Goal: Task Accomplishment & Management: Use online tool/utility

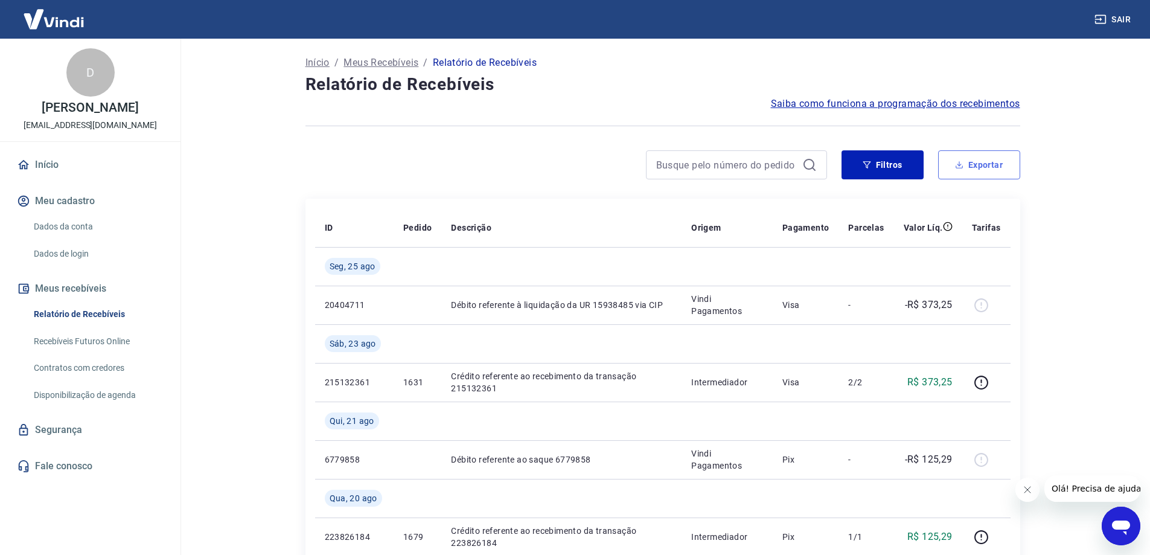
click at [968, 160] on button "Exportar" at bounding box center [979, 164] width 82 height 29
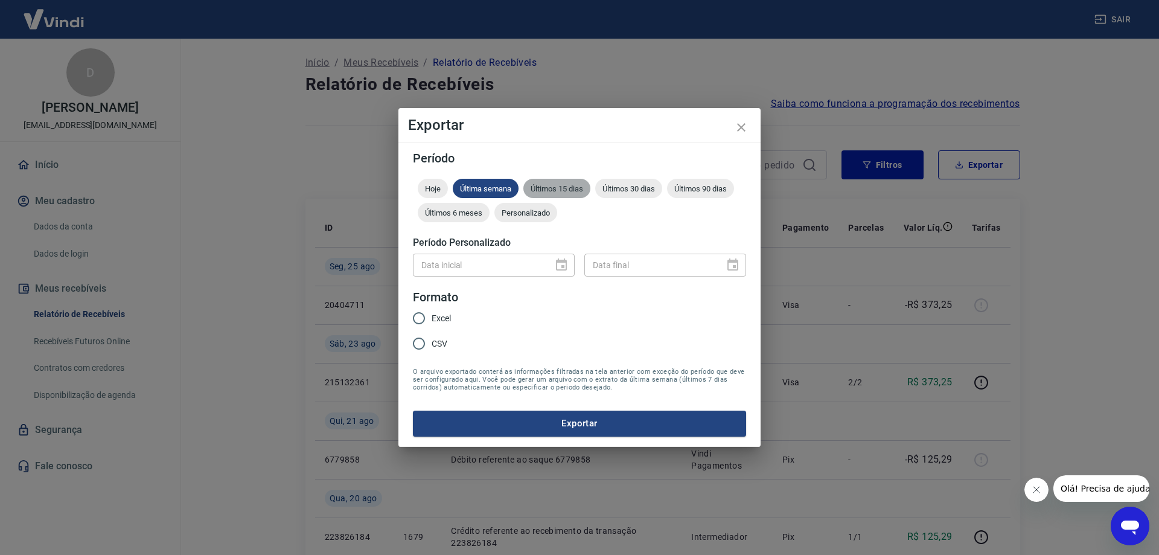
click at [576, 193] on span "Últimos 15 dias" at bounding box center [557, 188] width 67 height 9
click at [422, 341] on input "CSV" at bounding box center [418, 343] width 25 height 25
radio input "true"
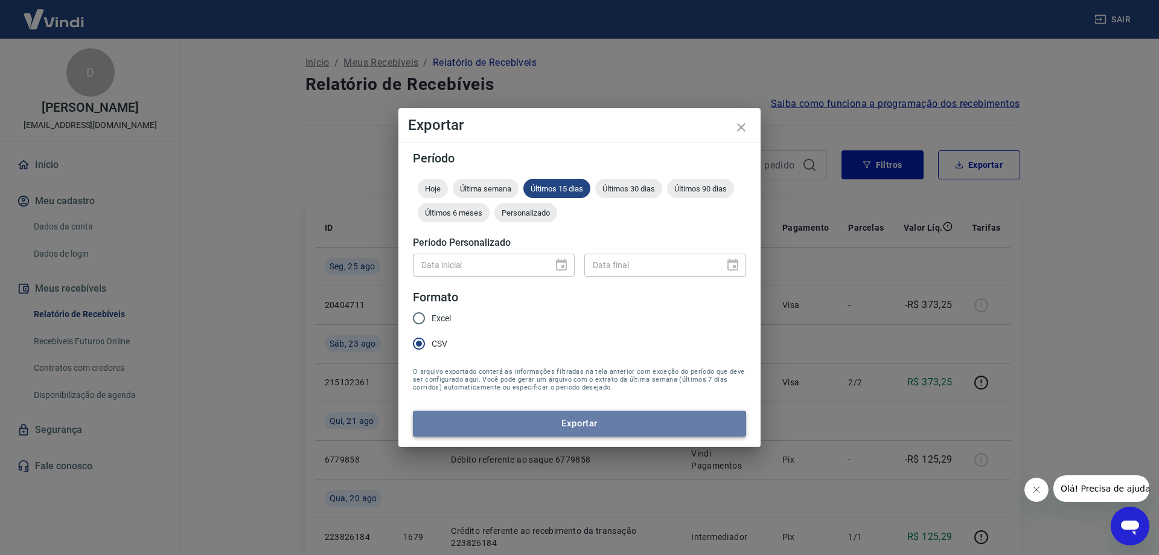
click at [566, 420] on button "Exportar" at bounding box center [579, 423] width 333 height 25
